Goal: Register for event/course

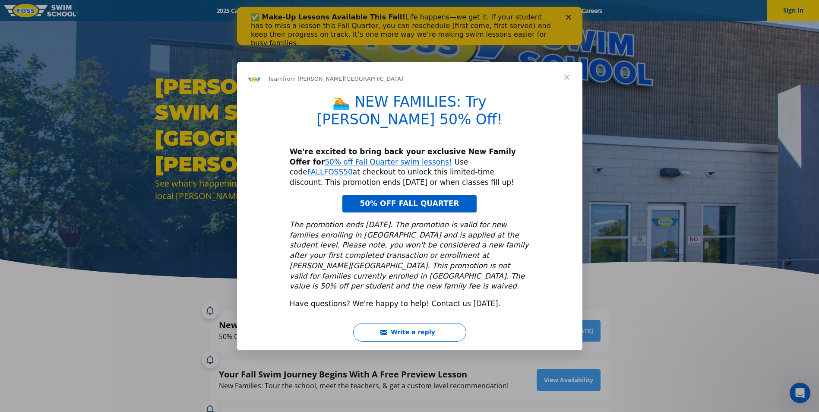
click at [561, 16] on div "Intercom messenger" at bounding box center [409, 206] width 819 height 412
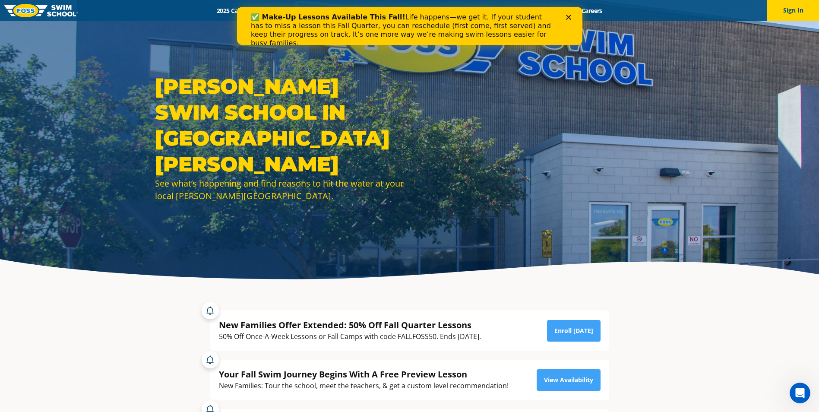
click at [566, 16] on polygon "Close" at bounding box center [568, 17] width 5 height 5
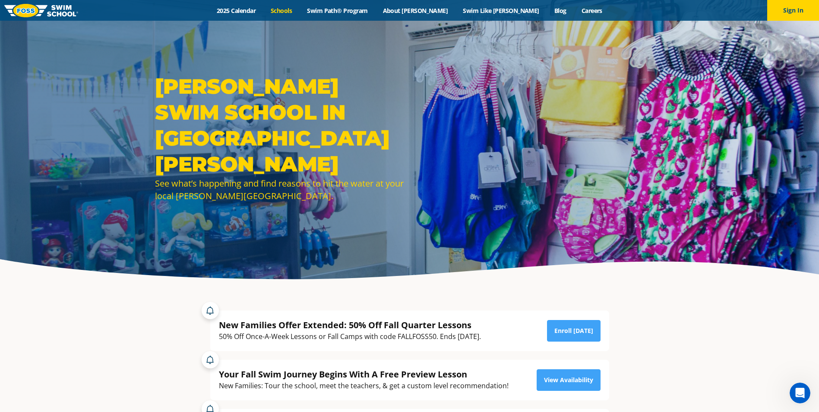
click at [300, 12] on link "Schools" at bounding box center [281, 10] width 36 height 8
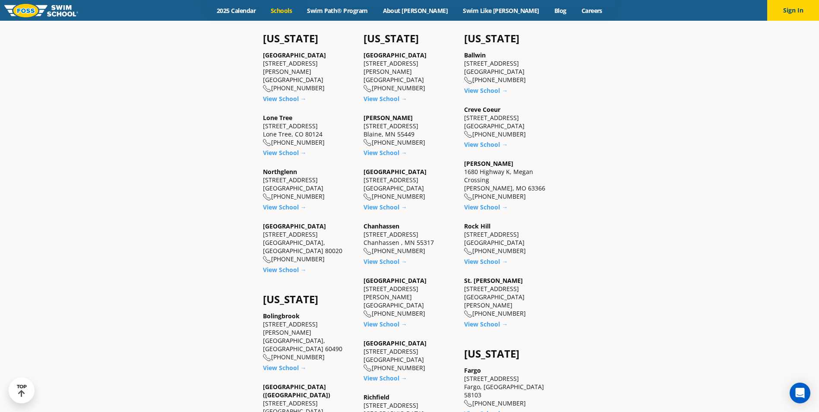
scroll to position [389, 0]
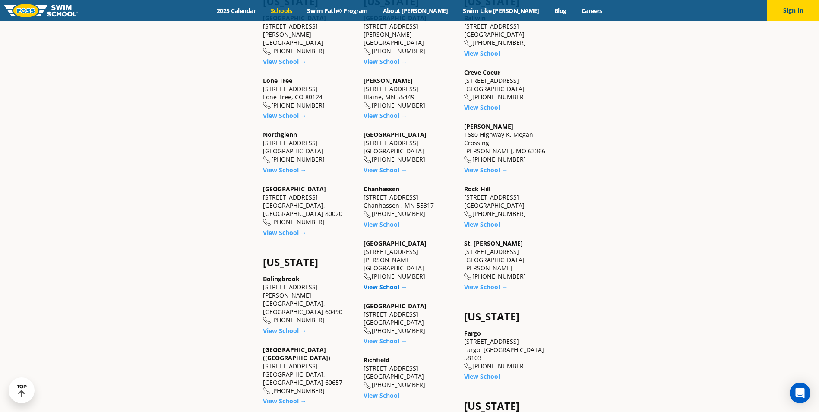
click at [387, 283] on link "View School →" at bounding box center [385, 287] width 44 height 8
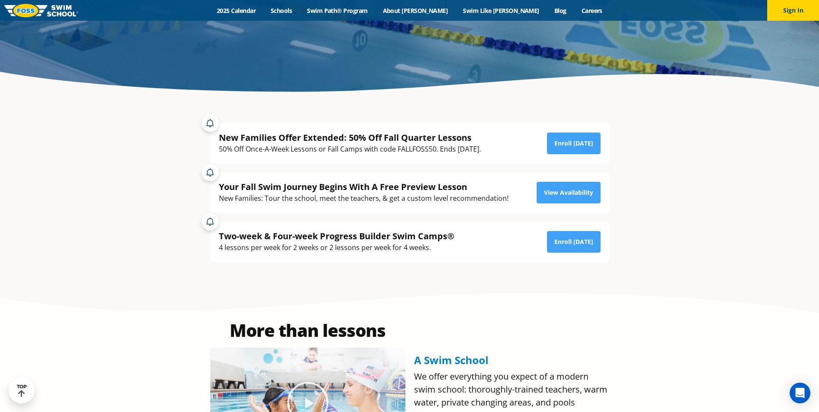
scroll to position [173, 0]
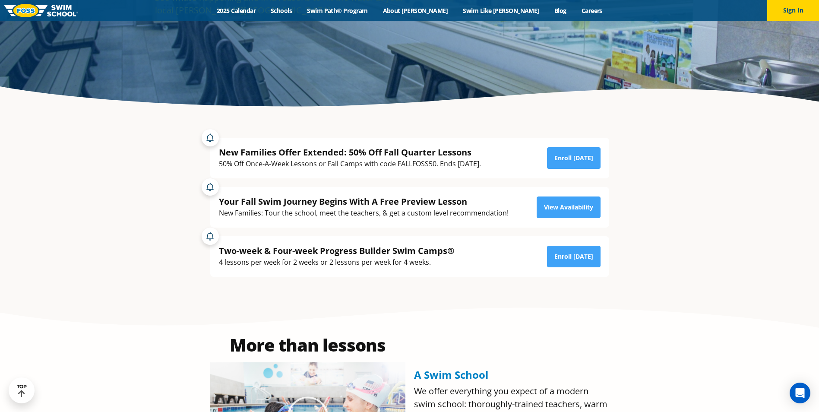
click at [384, 152] on div "New Families Offer Extended: 50% Off Fall Quarter Lessons" at bounding box center [350, 152] width 262 height 12
click at [584, 149] on link "Enroll [DATE]" at bounding box center [574, 158] width 54 height 22
